Goal: Navigation & Orientation: Find specific page/section

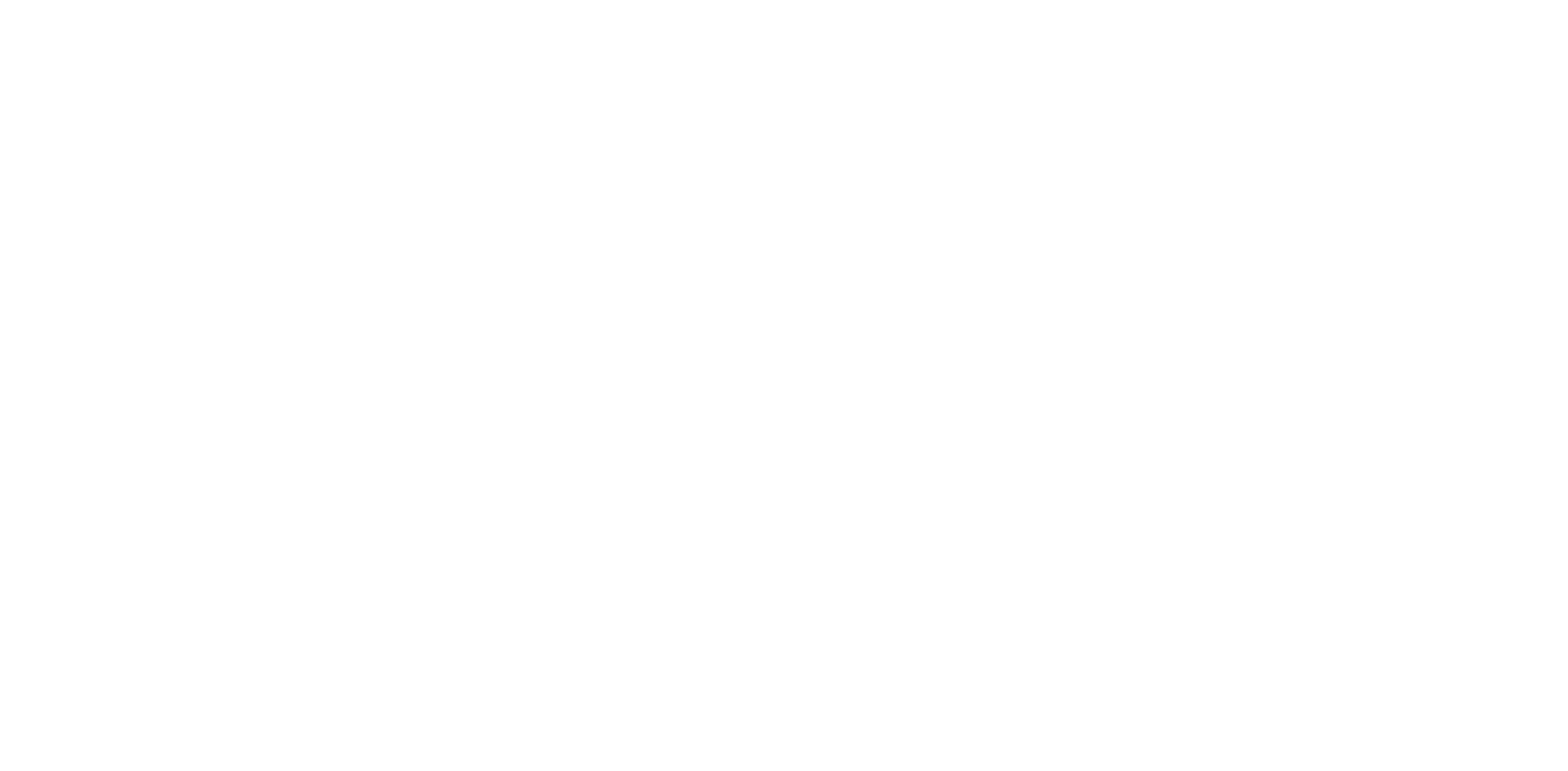
click at [534, 193] on div at bounding box center [784, 385] width 1568 height 771
